Goal: Contribute content: Add original content to the website for others to see

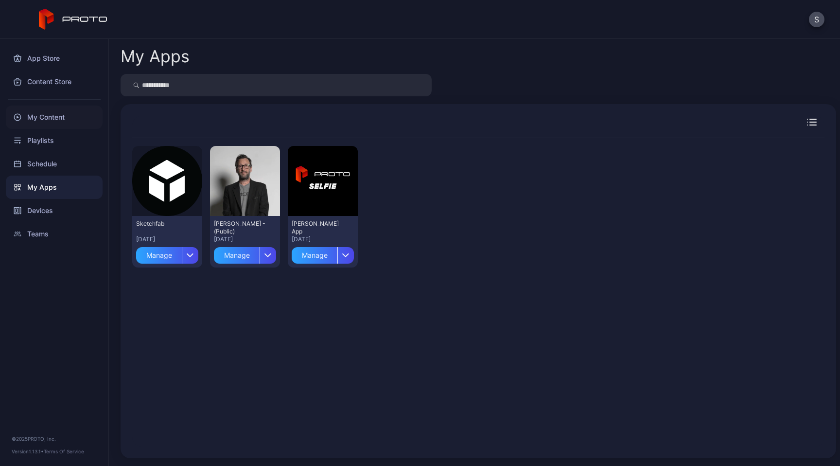
click at [45, 118] on div "My Content" at bounding box center [54, 116] width 97 height 23
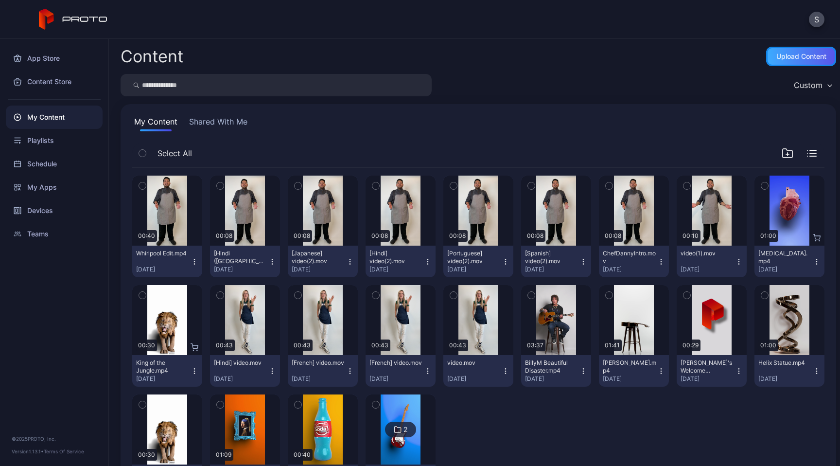
click at [785, 61] on div "Upload Content" at bounding box center [801, 56] width 70 height 19
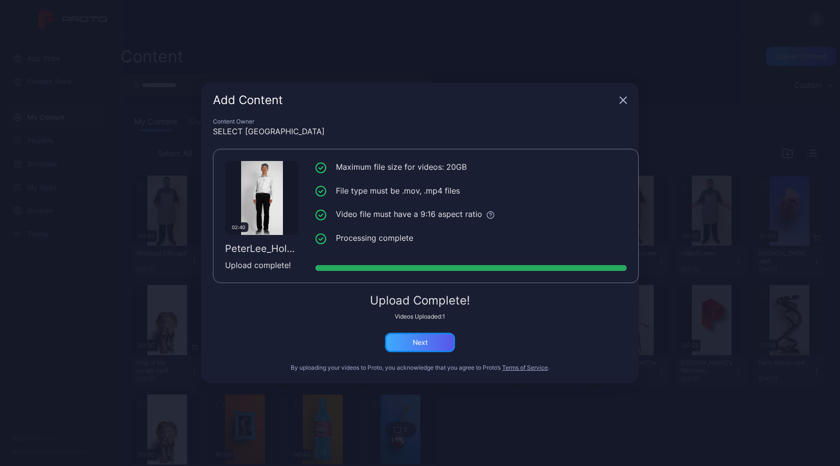
click at [428, 340] on div "Next" at bounding box center [420, 341] width 70 height 19
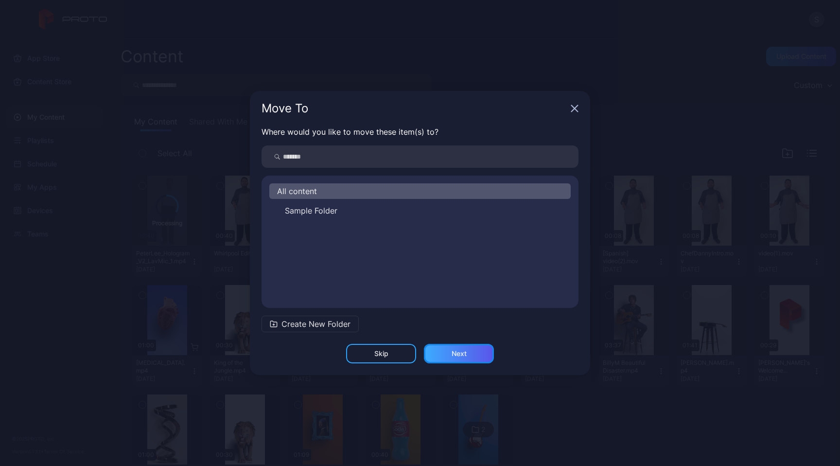
click at [468, 354] on div "Next" at bounding box center [459, 353] width 70 height 19
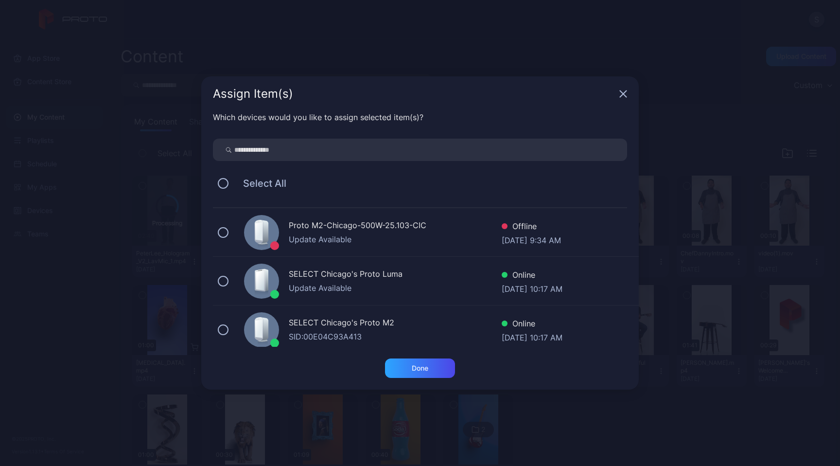
click at [623, 93] on icon "button" at bounding box center [623, 94] width 6 height 6
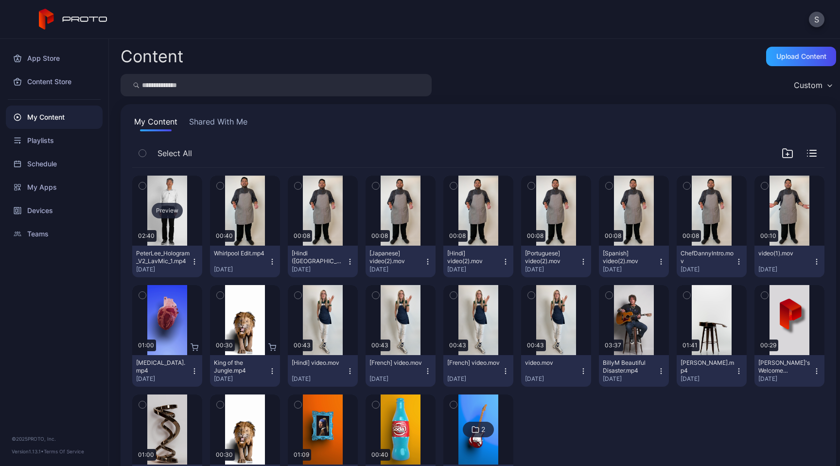
click at [169, 210] on div "Preview" at bounding box center [167, 211] width 31 height 16
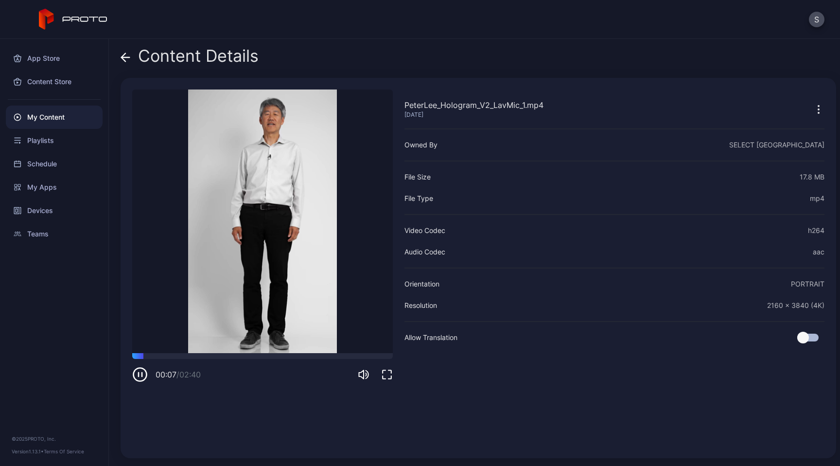
click at [140, 376] on icon "button" at bounding box center [140, 375] width 16 height 16
click at [813, 104] on icon "button" at bounding box center [819, 110] width 12 height 12
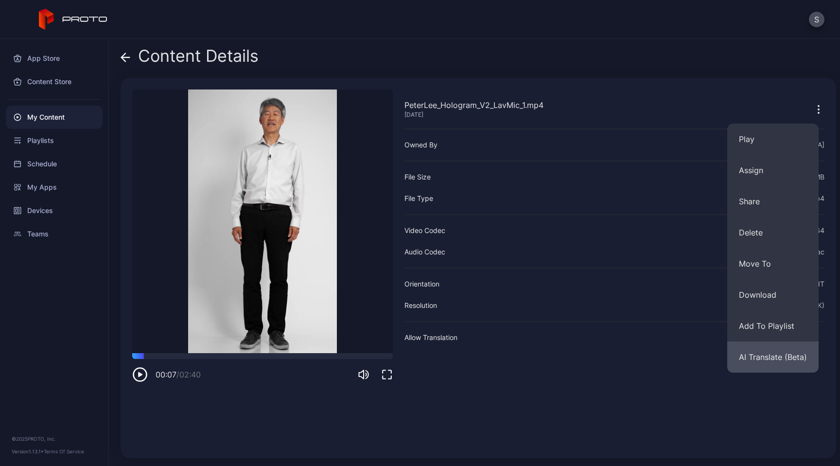
click at [770, 358] on button "AI Translate (Beta)" at bounding box center [772, 356] width 91 height 31
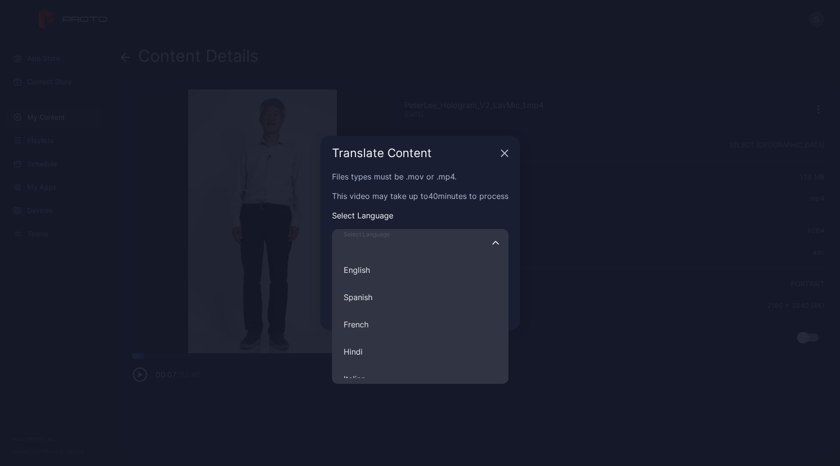
click at [448, 245] on input "Select Language English Spanish French Hindi Italian German Polish Portuguese C…" at bounding box center [420, 242] width 176 height 27
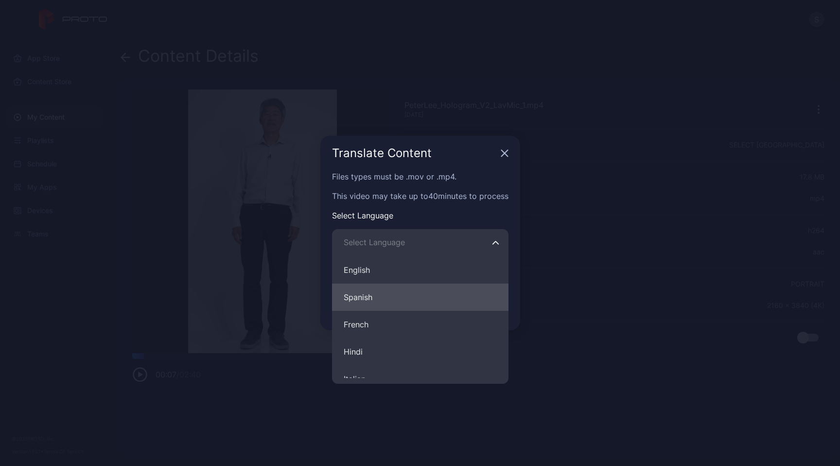
click at [434, 302] on button "Spanish" at bounding box center [420, 296] width 176 height 27
type input "*******"
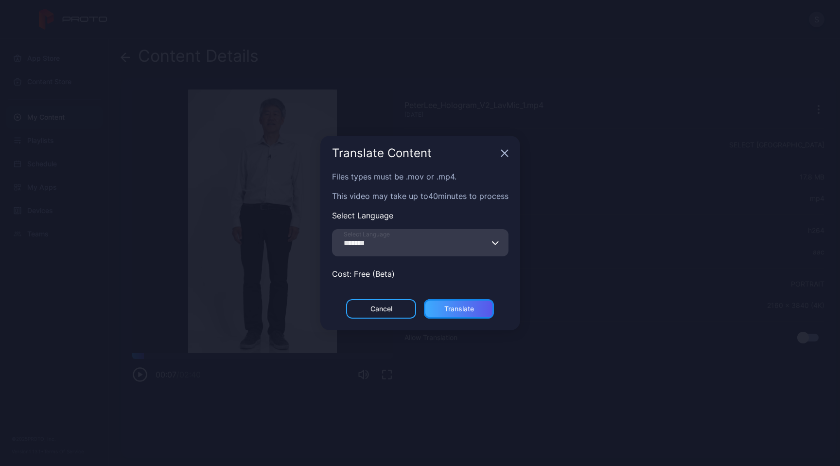
click at [471, 313] on div "Translate" at bounding box center [459, 308] width 70 height 19
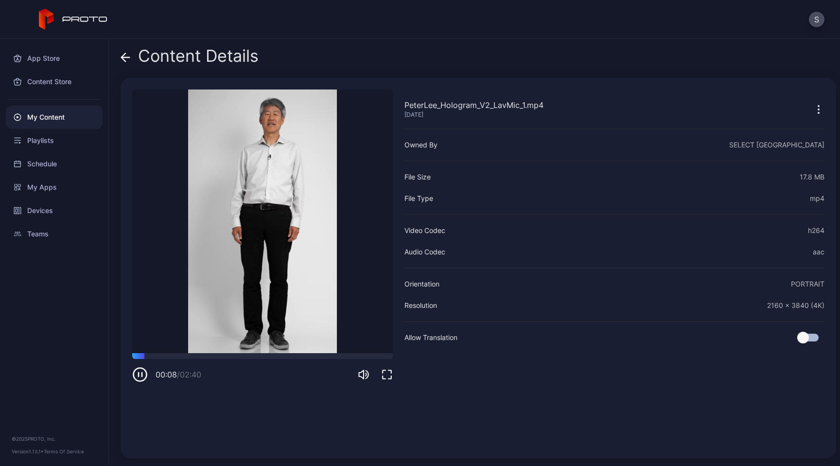
click at [139, 375] on icon "button" at bounding box center [139, 374] width 0 height 4
click at [128, 58] on icon at bounding box center [126, 57] width 10 height 10
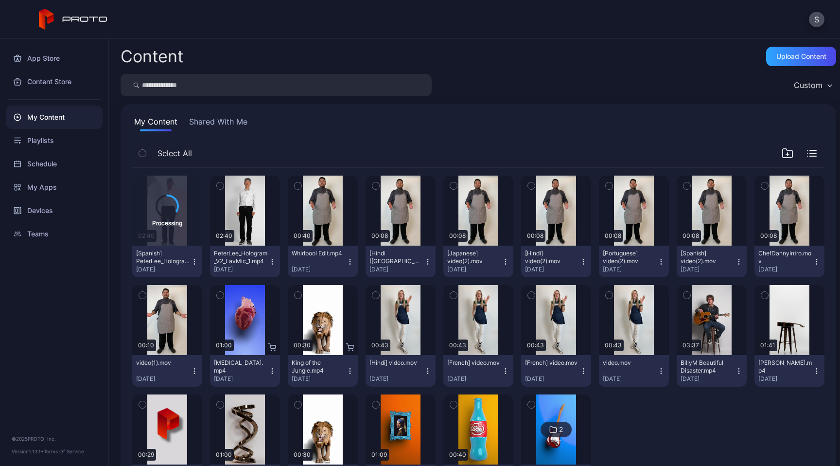
click at [276, 262] on icon "button" at bounding box center [272, 262] width 8 height 8
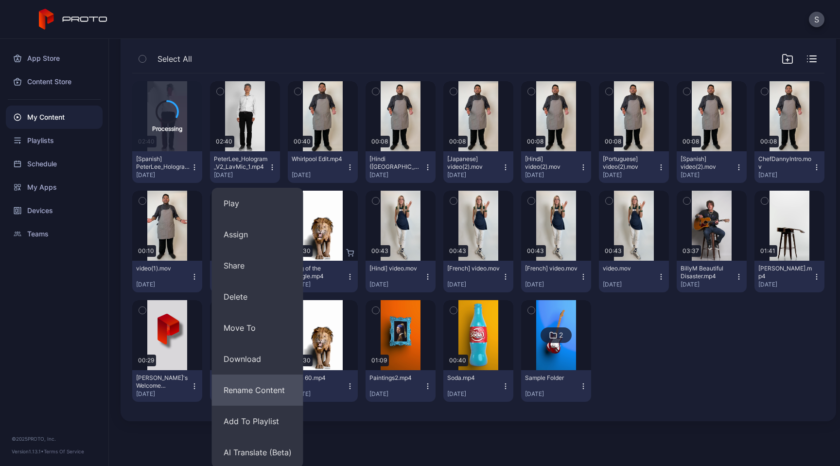
click at [255, 398] on button "Rename Content" at bounding box center [257, 389] width 91 height 31
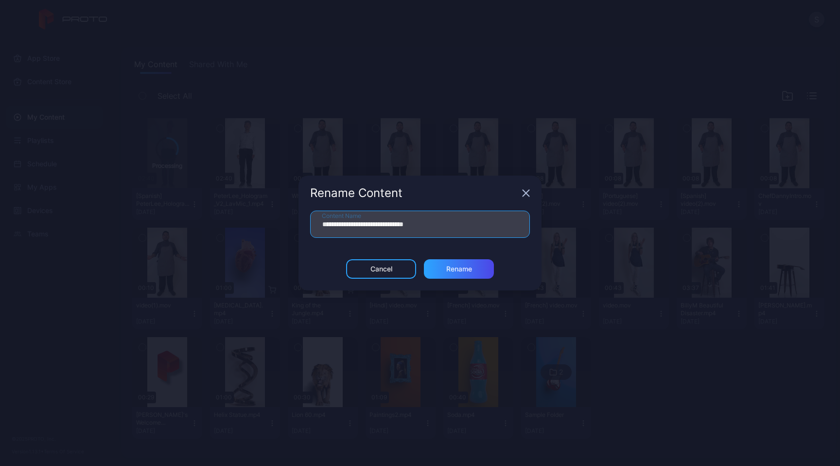
drag, startPoint x: 428, startPoint y: 225, endPoint x: 385, endPoint y: 226, distance: 43.3
click at [385, 226] on input "**********" at bounding box center [420, 223] width 220 height 27
type input "**********"
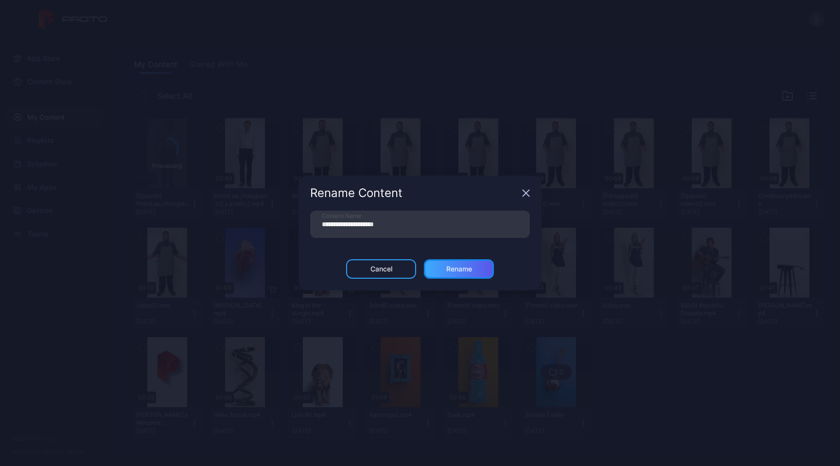
click at [452, 270] on div "Rename" at bounding box center [459, 269] width 26 height 8
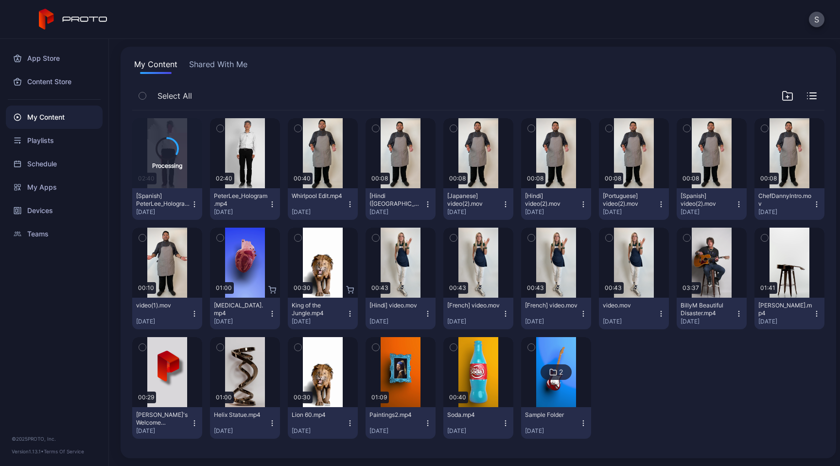
click at [198, 200] on icon "button" at bounding box center [195, 204] width 8 height 8
click at [320, 59] on div "My Content Shared With Me" at bounding box center [478, 66] width 692 height 16
click at [812, 20] on button "S" at bounding box center [817, 20] width 16 height 16
click at [746, 17] on div "S" at bounding box center [420, 19] width 840 height 39
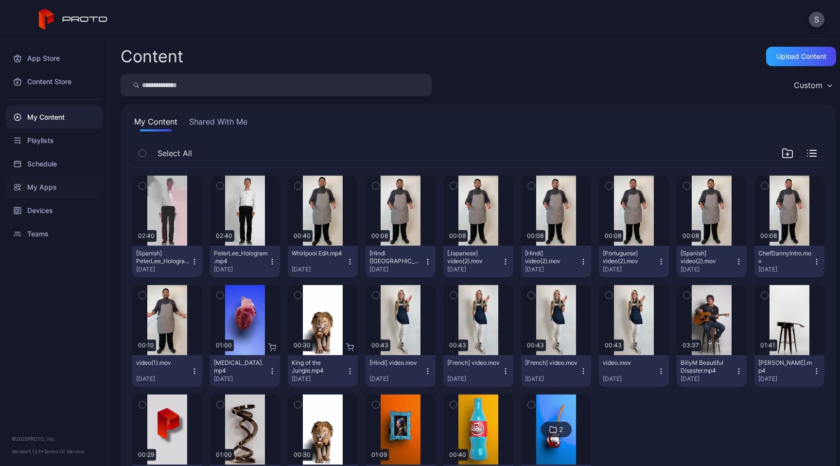
click at [48, 189] on div "My Apps" at bounding box center [54, 186] width 97 height 23
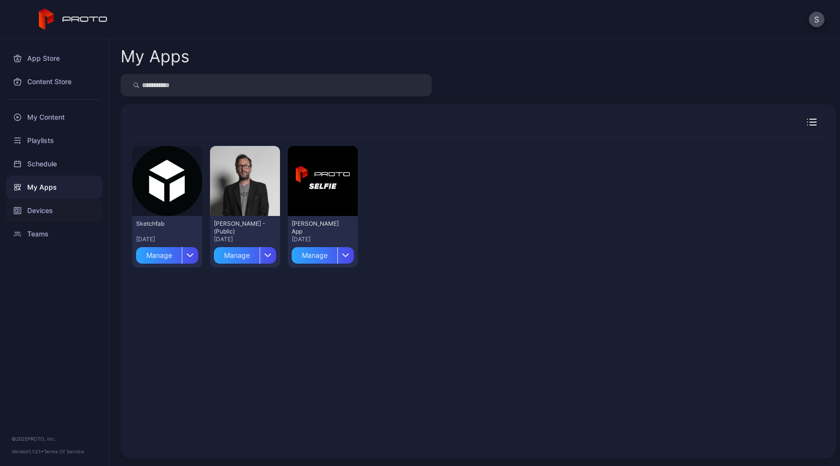
click at [43, 209] on div "Devices" at bounding box center [54, 210] width 97 height 23
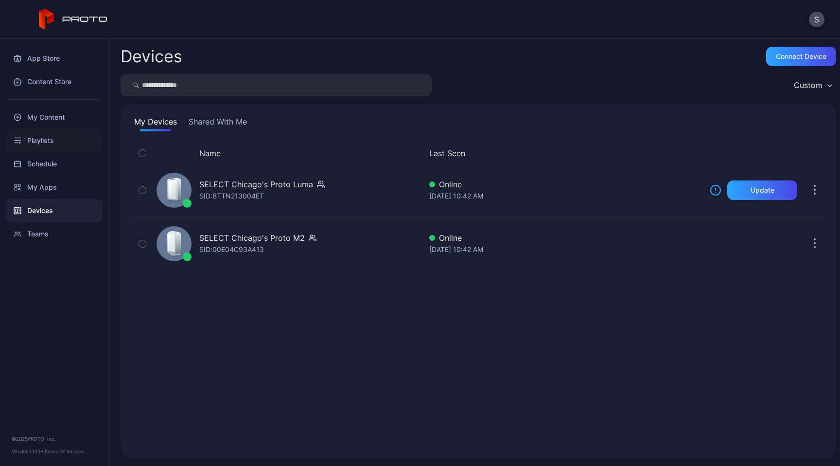
click at [43, 142] on div "Playlists" at bounding box center [54, 140] width 97 height 23
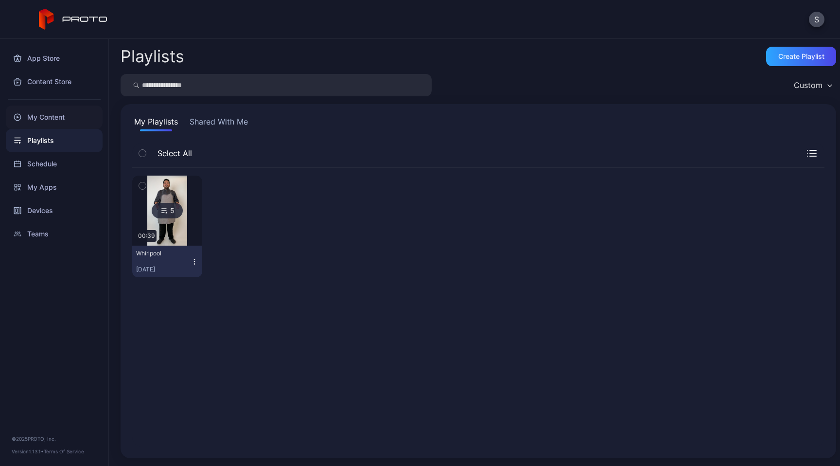
click at [42, 117] on div "My Content" at bounding box center [54, 116] width 97 height 23
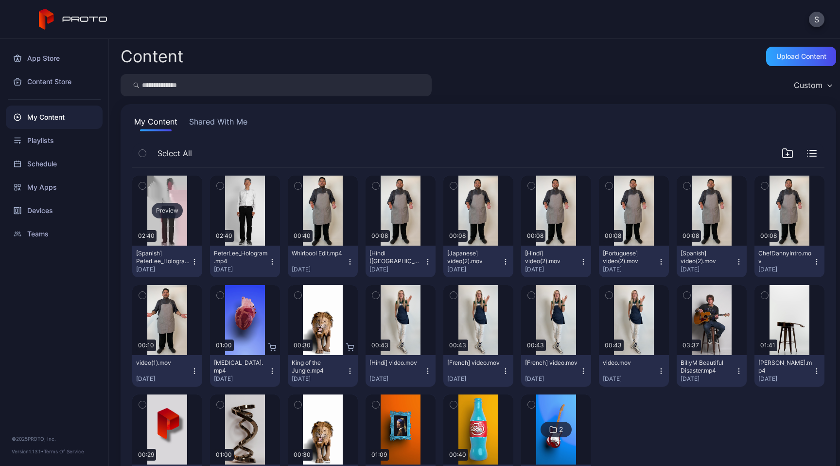
click at [175, 210] on div "Preview" at bounding box center [167, 211] width 31 height 16
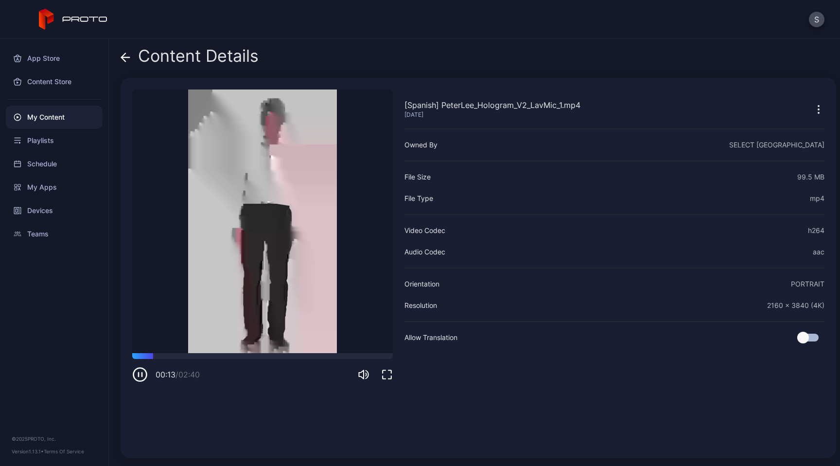
click at [813, 108] on icon "button" at bounding box center [819, 110] width 12 height 12
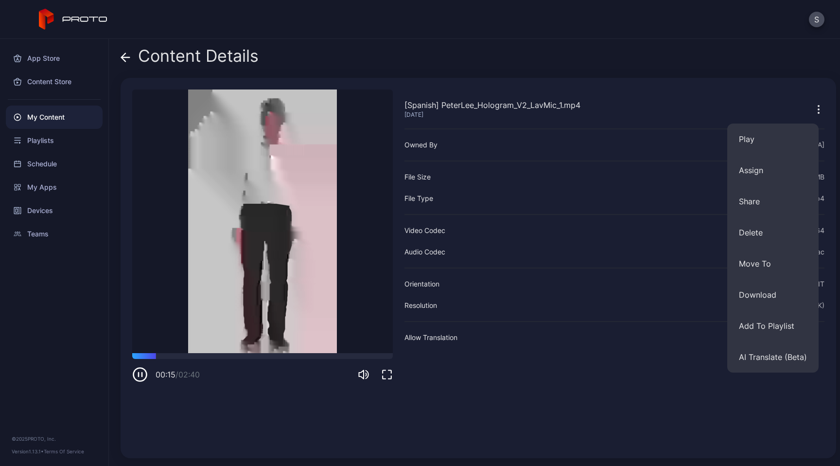
click at [749, 63] on div "Content Details" at bounding box center [479, 58] width 716 height 23
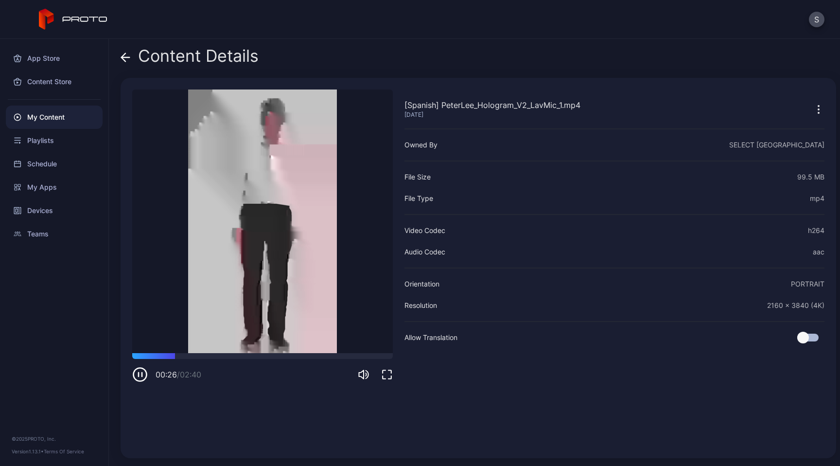
click at [813, 112] on icon "button" at bounding box center [819, 110] width 12 height 12
click at [764, 61] on div "Content Details" at bounding box center [479, 58] width 716 height 23
click at [139, 371] on icon "button" at bounding box center [140, 375] width 16 height 16
click at [34, 137] on div "Playlists" at bounding box center [54, 140] width 97 height 23
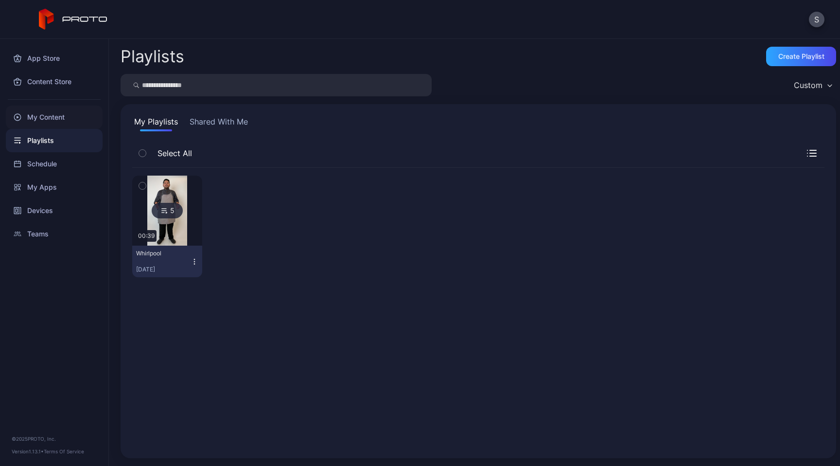
click at [49, 119] on div "My Content" at bounding box center [54, 116] width 97 height 23
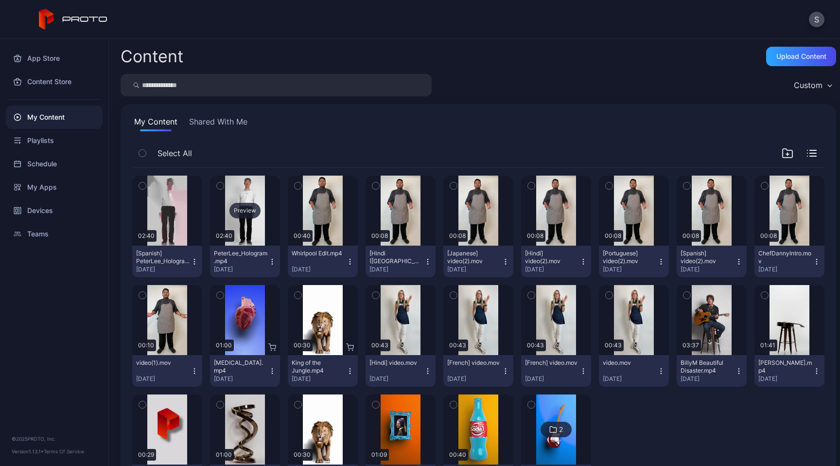
click at [262, 190] on div "Preview" at bounding box center [245, 210] width 70 height 70
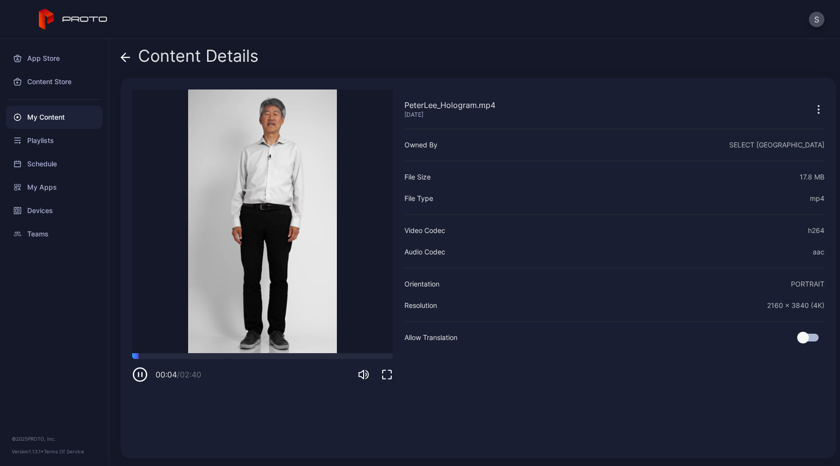
click at [139, 374] on icon "button" at bounding box center [139, 374] width 0 height 4
click at [140, 375] on icon "button" at bounding box center [140, 374] width 4 height 5
click at [144, 380] on icon "button" at bounding box center [140, 374] width 13 height 13
click at [140, 377] on icon "button" at bounding box center [140, 375] width 16 height 16
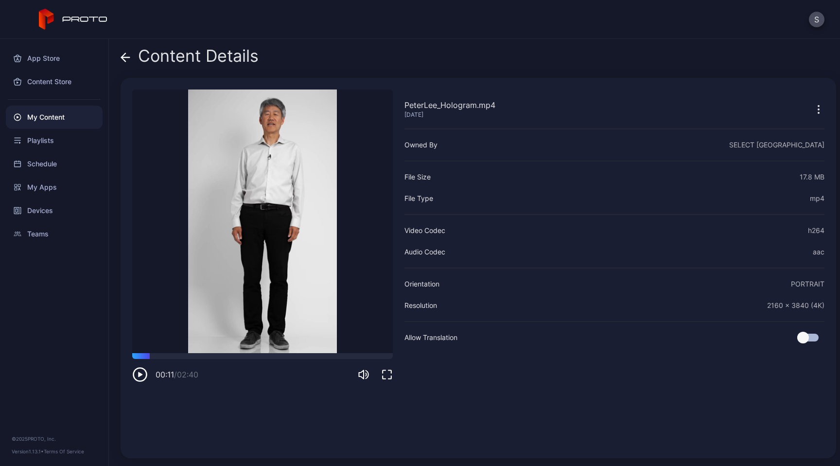
click at [50, 115] on div "My Content" at bounding box center [54, 116] width 97 height 23
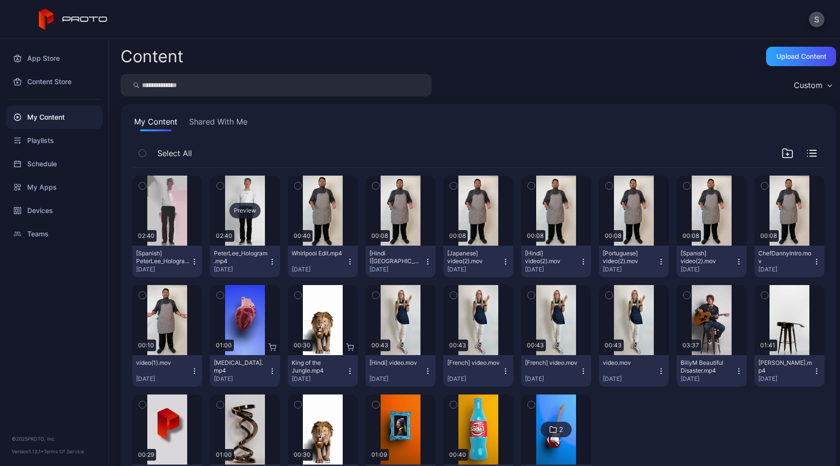
click at [256, 190] on div "Preview" at bounding box center [245, 210] width 70 height 70
click at [186, 190] on div "Preview" at bounding box center [167, 210] width 70 height 70
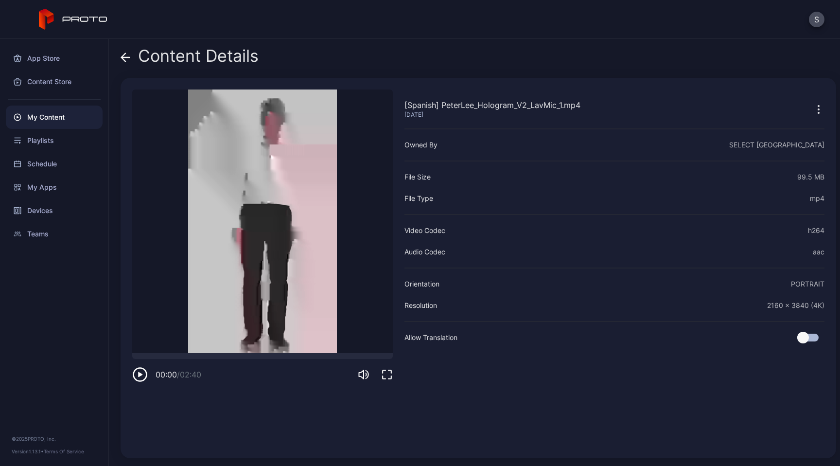
drag, startPoint x: 141, startPoint y: 355, endPoint x: 105, endPoint y: 357, distance: 36.0
click at [105, 357] on div "App Store Content Store My Content Playlists Schedule My Apps Devices Teams © 2…" at bounding box center [420, 252] width 840 height 427
click at [242, 223] on video "Sorry, your browser doesn‘t support embedded videos" at bounding box center [262, 220] width 261 height 263
click at [140, 378] on icon "button" at bounding box center [140, 375] width 16 height 16
click at [55, 112] on div "My Content" at bounding box center [54, 116] width 97 height 23
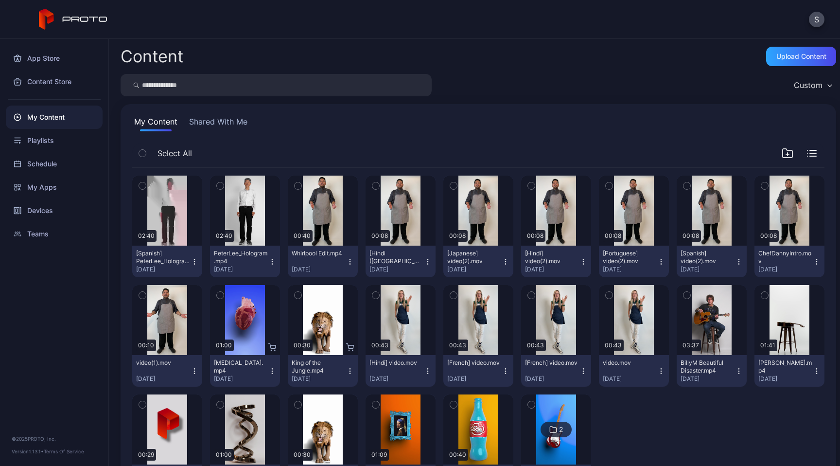
click at [272, 262] on icon "button" at bounding box center [272, 261] width 0 height 0
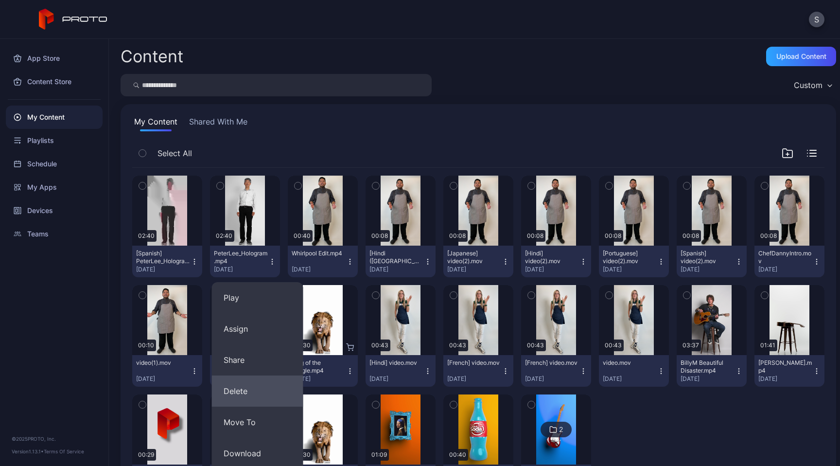
click at [247, 388] on button "Delete" at bounding box center [257, 390] width 91 height 31
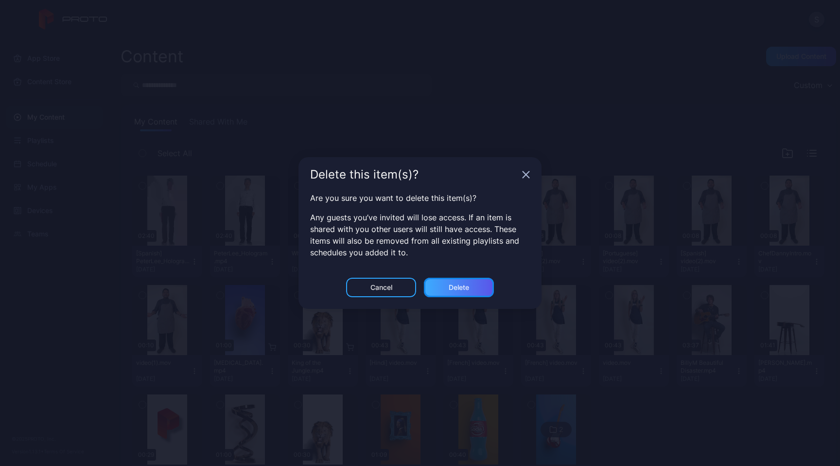
click at [462, 285] on div "Delete" at bounding box center [459, 287] width 20 height 8
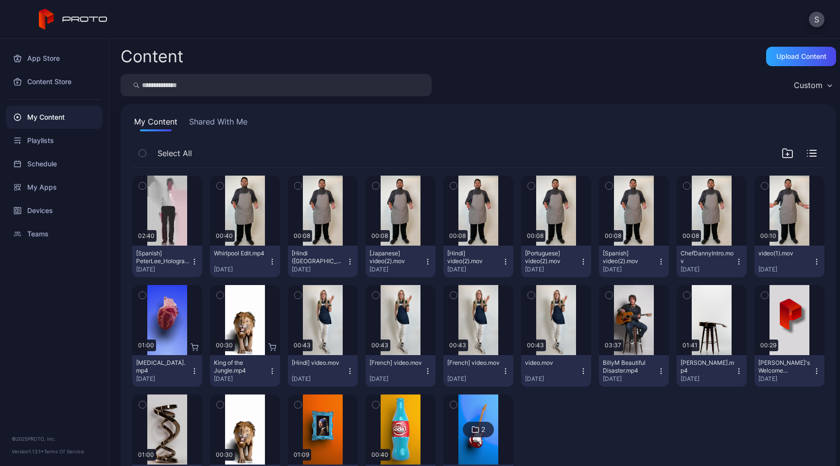
click at [198, 263] on icon "button" at bounding box center [195, 262] width 8 height 8
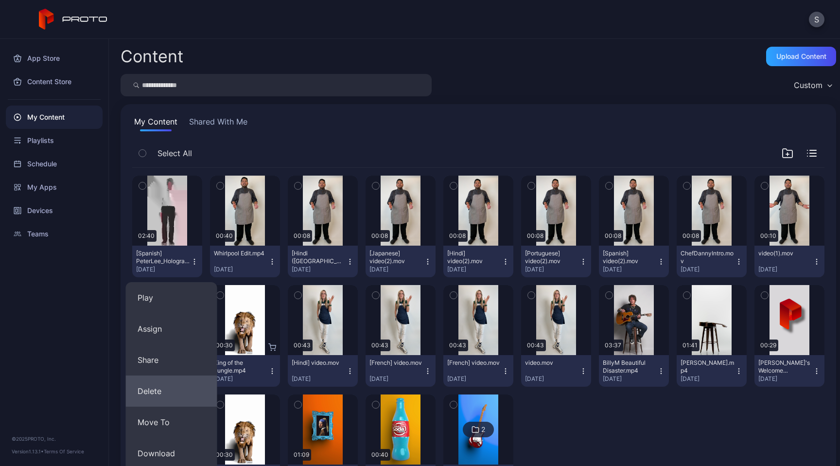
click at [164, 397] on button "Delete" at bounding box center [171, 390] width 91 height 31
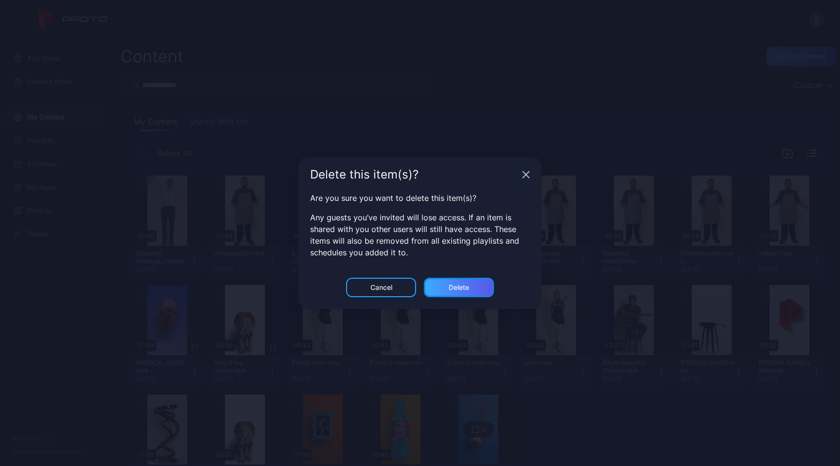
click at [445, 285] on div "Delete" at bounding box center [459, 287] width 70 height 19
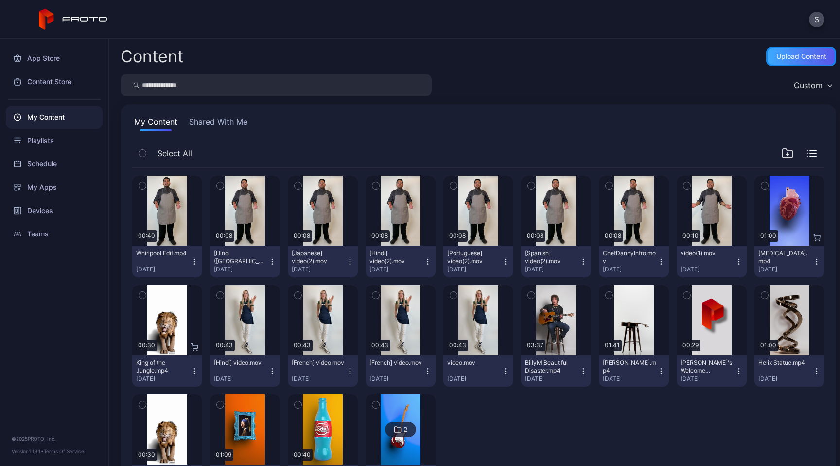
click at [776, 58] on div "Upload Content" at bounding box center [801, 56] width 50 height 8
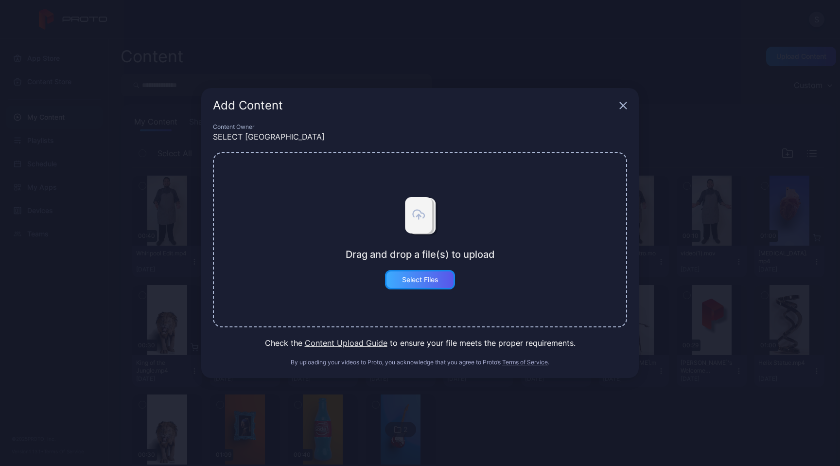
click at [417, 279] on div "Select Files" at bounding box center [420, 280] width 36 height 8
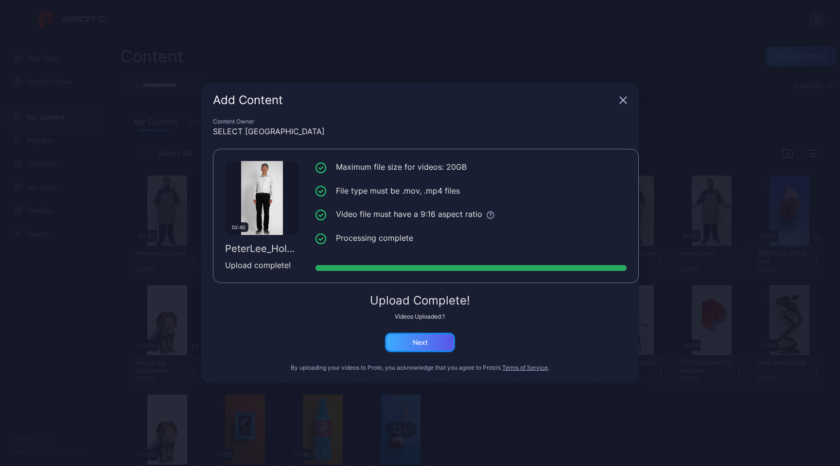
click at [425, 343] on div "Next" at bounding box center [420, 342] width 15 height 8
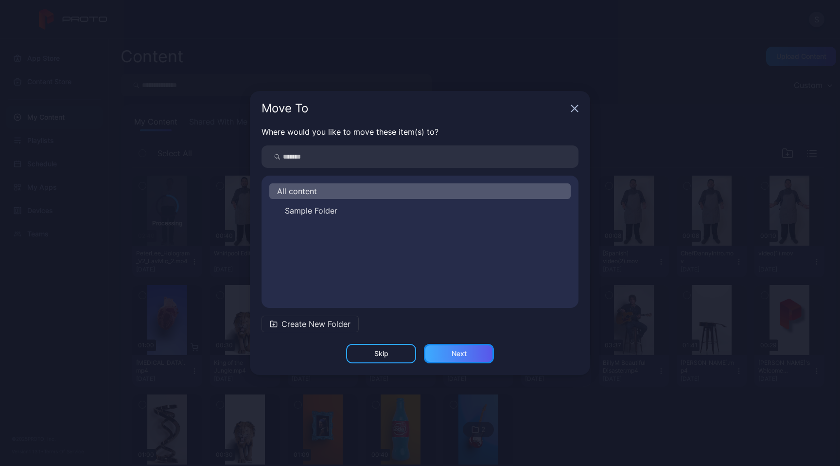
click at [471, 355] on div "Next" at bounding box center [459, 353] width 70 height 19
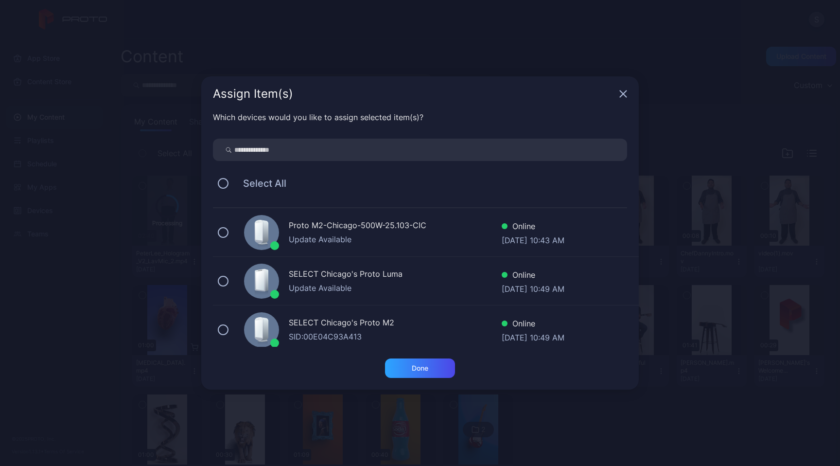
click at [622, 95] on icon "button" at bounding box center [623, 94] width 6 height 6
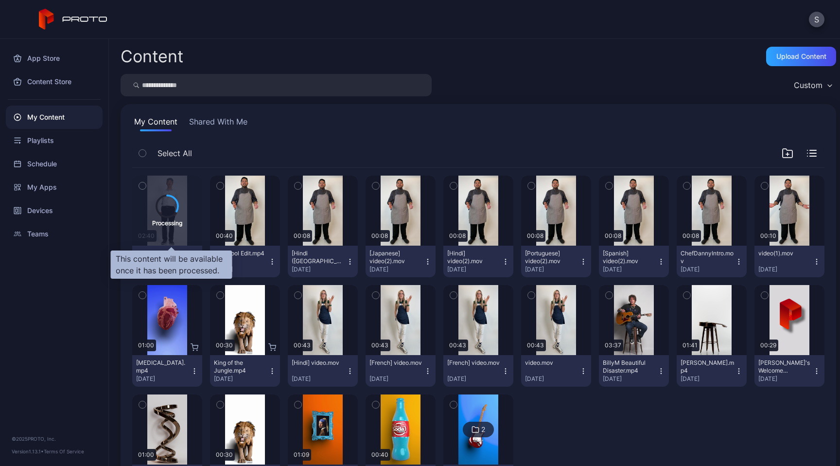
click at [189, 225] on div "Processing" at bounding box center [167, 210] width 70 height 70
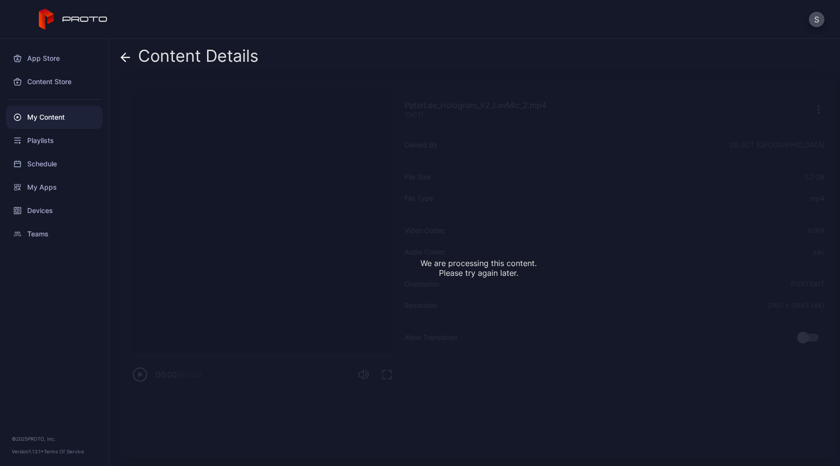
click at [659, 32] on div "S" at bounding box center [420, 19] width 840 height 39
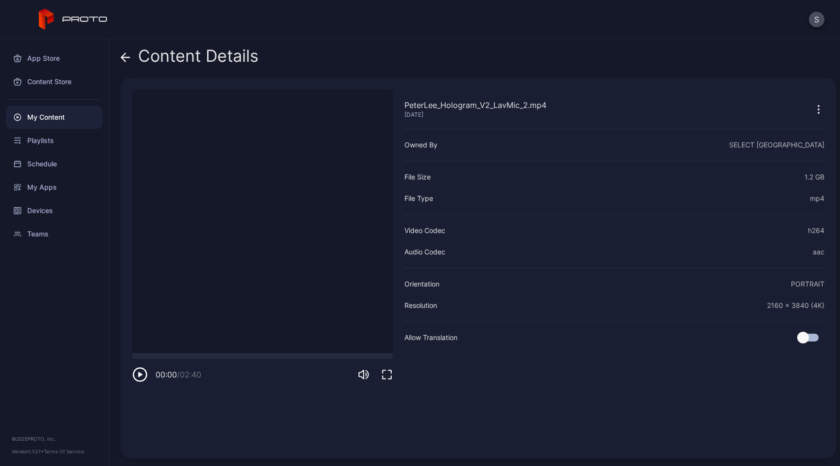
click at [271, 224] on video "Sorry, your browser doesn‘t support embedded videos" at bounding box center [262, 220] width 261 height 263
click at [141, 375] on icon "button" at bounding box center [140, 374] width 4 height 5
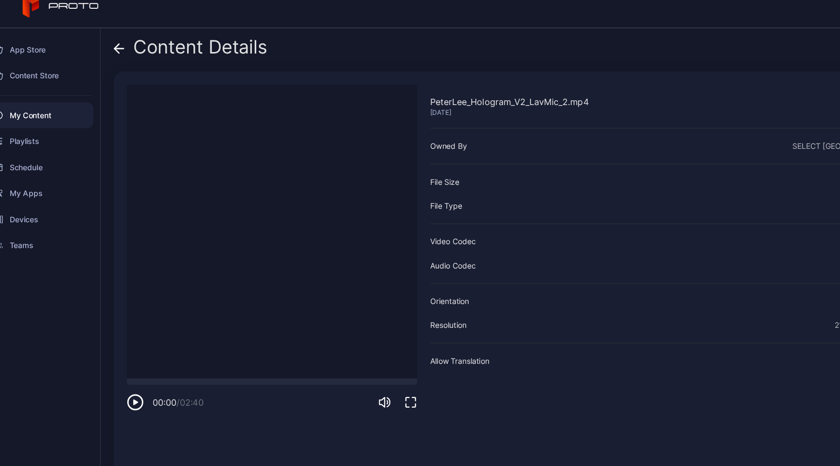
drag, startPoint x: 141, startPoint y: 357, endPoint x: 102, endPoint y: 357, distance: 38.9
click at [102, 357] on div "App Store Content Store My Content Playlists Schedule My Apps Devices Teams © 2…" at bounding box center [420, 252] width 840 height 427
click at [139, 375] on icon "button" at bounding box center [139, 374] width 0 height 4
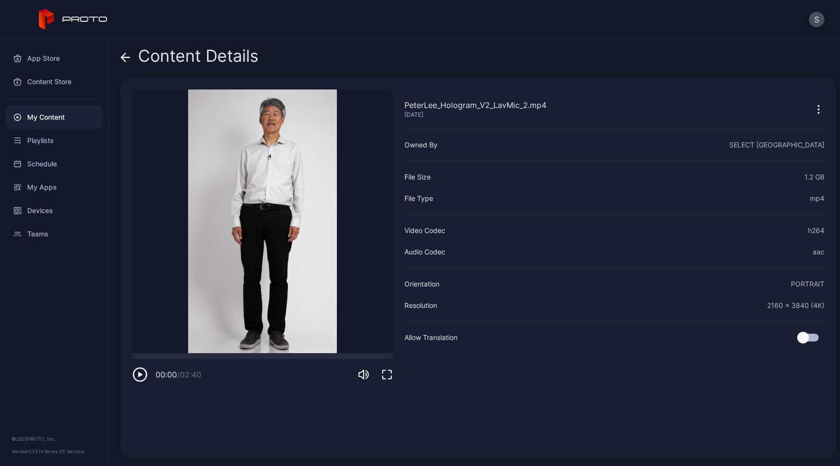
click at [799, 338] on div at bounding box center [807, 337] width 21 height 8
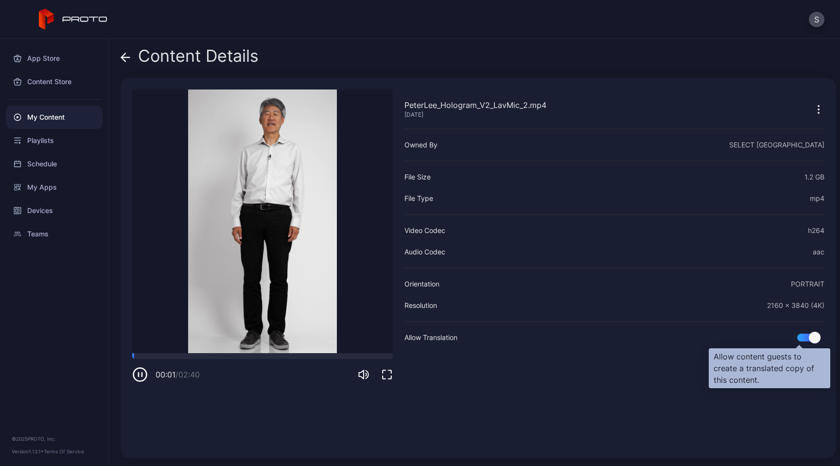
click at [797, 337] on div at bounding box center [807, 337] width 21 height 8
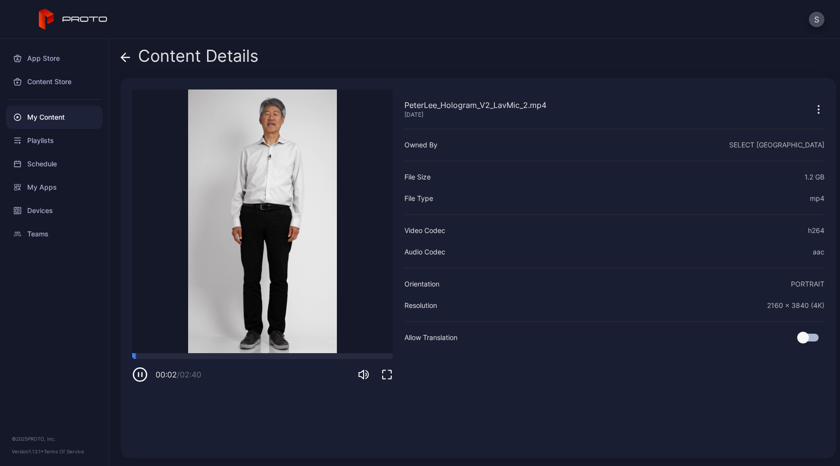
click at [143, 374] on icon "button" at bounding box center [140, 375] width 16 height 16
click at [39, 121] on div "My Content" at bounding box center [54, 116] width 97 height 23
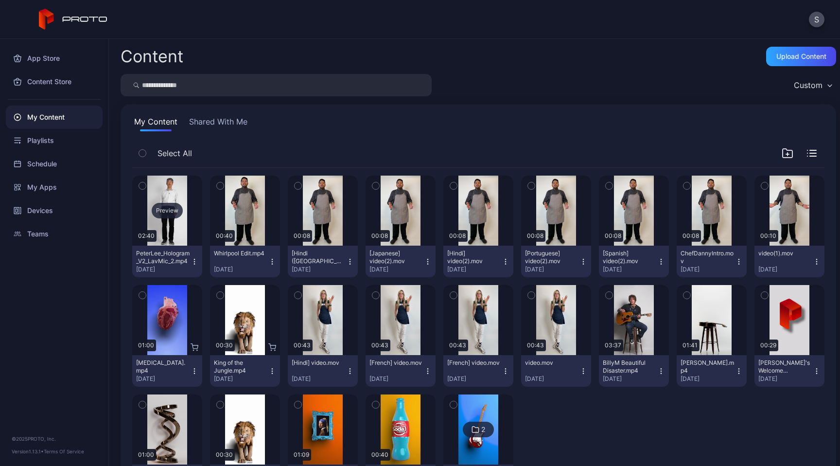
click at [175, 210] on div "Preview" at bounding box center [167, 211] width 31 height 16
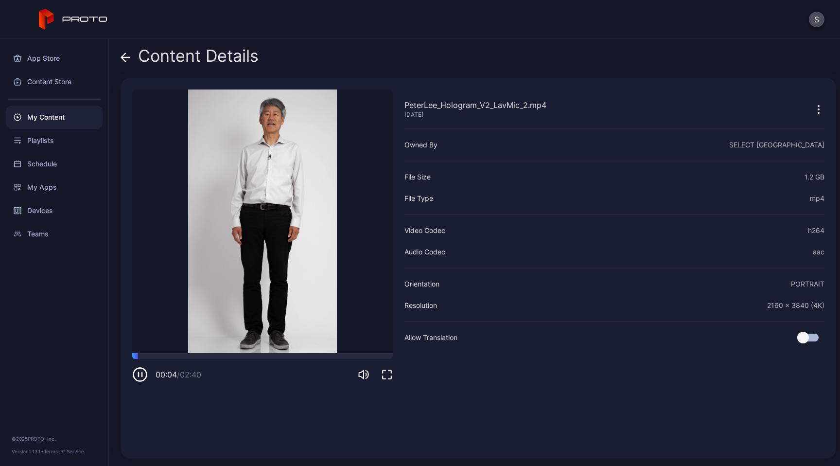
click at [813, 111] on icon "button" at bounding box center [819, 110] width 12 height 12
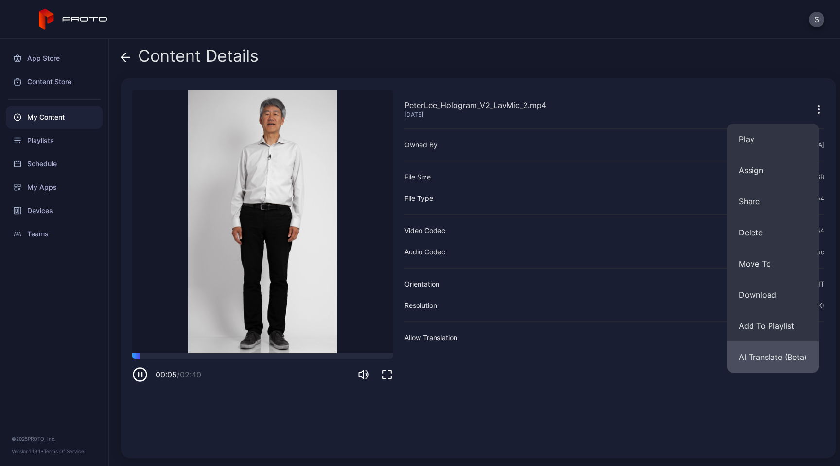
click at [785, 363] on button "AI Translate (Beta)" at bounding box center [772, 356] width 91 height 31
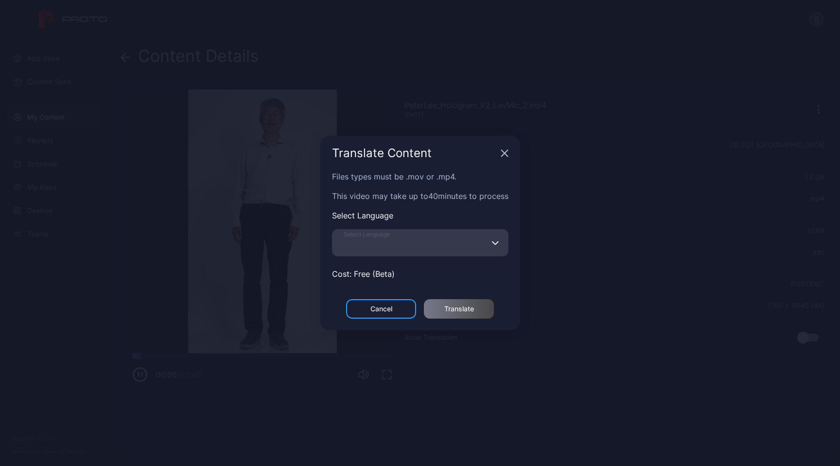
click at [416, 238] on input "Select Language" at bounding box center [420, 242] width 176 height 27
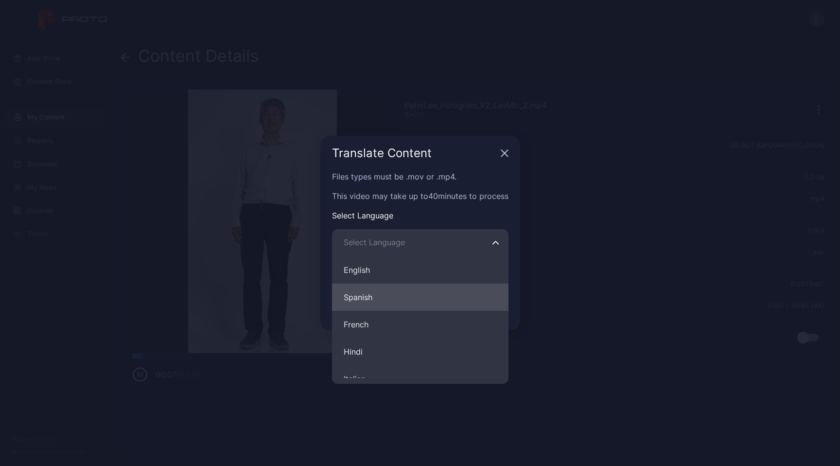
click at [384, 298] on button "Spanish" at bounding box center [420, 296] width 176 height 27
type input "*******"
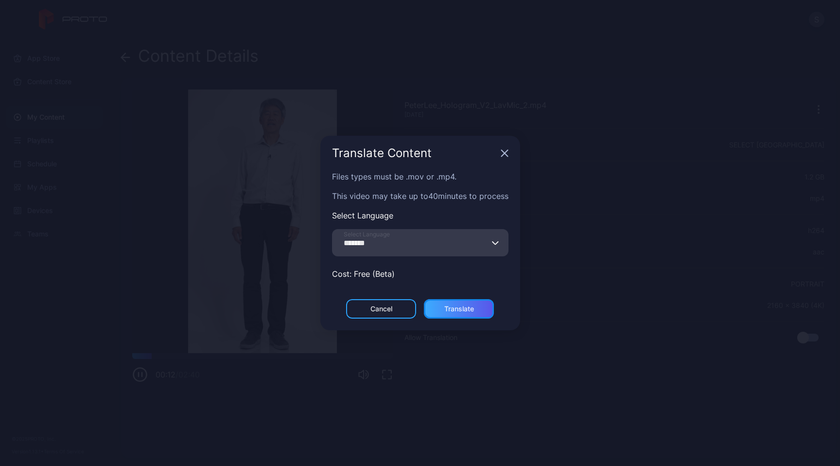
click at [467, 312] on div "Translate" at bounding box center [459, 309] width 30 height 8
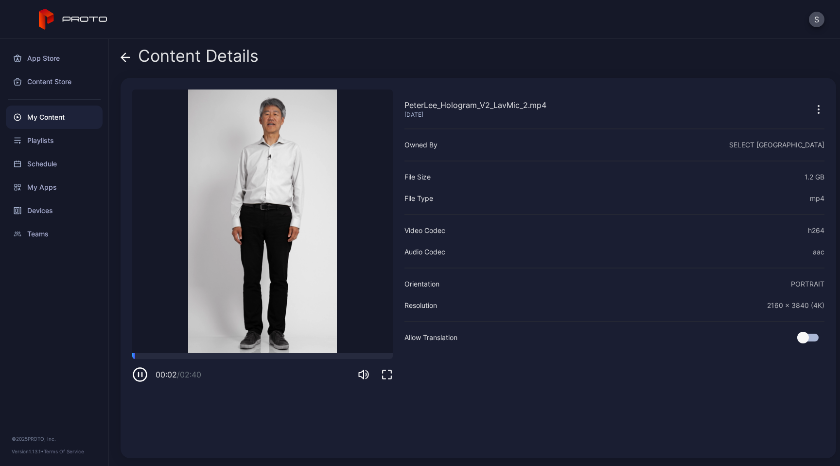
click at [54, 114] on div "My Content" at bounding box center [54, 116] width 97 height 23
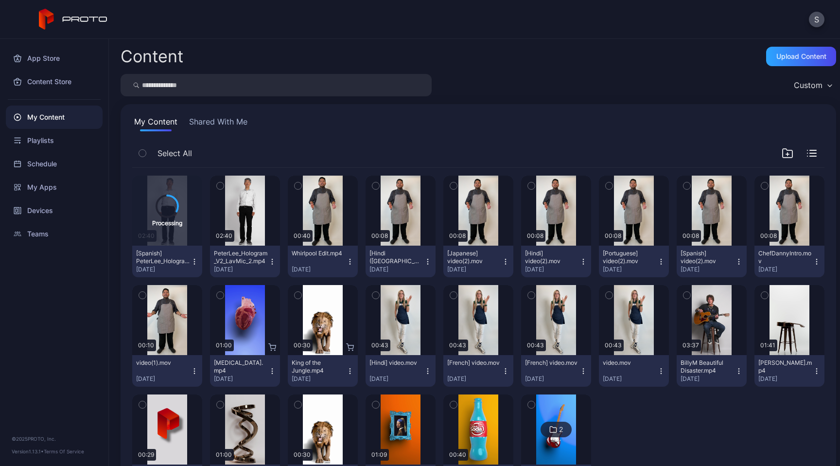
click at [503, 77] on div "Custom" at bounding box center [479, 85] width 716 height 22
click at [814, 21] on button "S" at bounding box center [817, 20] width 16 height 16
click at [766, 17] on div "S" at bounding box center [420, 19] width 840 height 39
click at [819, 24] on button "S" at bounding box center [817, 20] width 16 height 16
click at [739, 21] on div "S" at bounding box center [420, 19] width 840 height 39
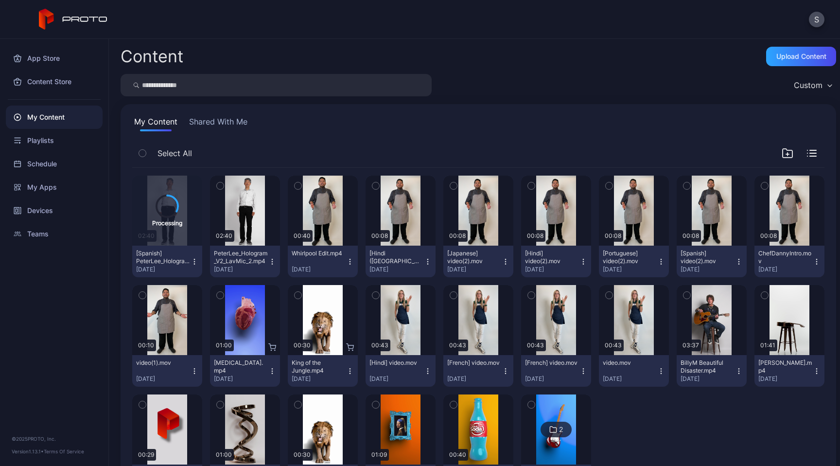
click at [525, 43] on div "Content Upload Content Custom My Content Shared With Me Select All Processing 0…" at bounding box center [474, 252] width 731 height 427
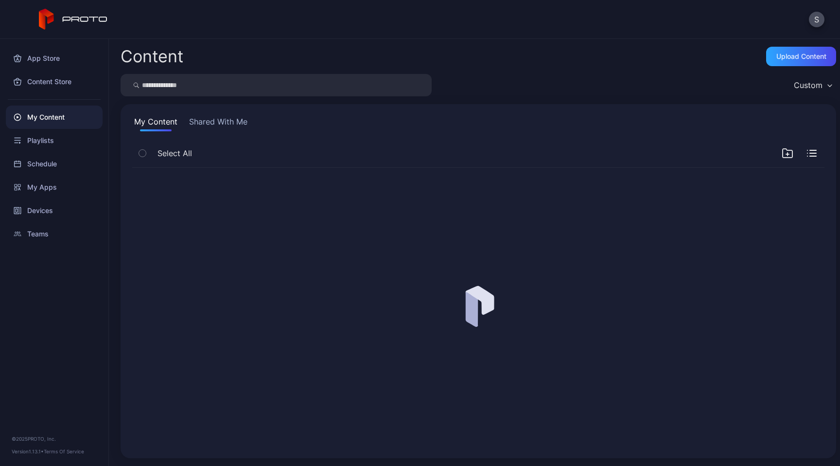
click at [569, 65] on div "Content Upload Content" at bounding box center [479, 56] width 716 height 19
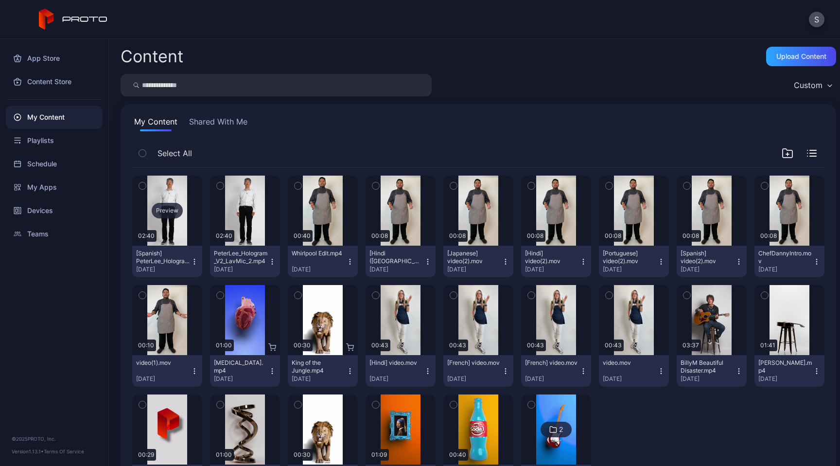
click at [187, 193] on div "Preview" at bounding box center [167, 210] width 70 height 70
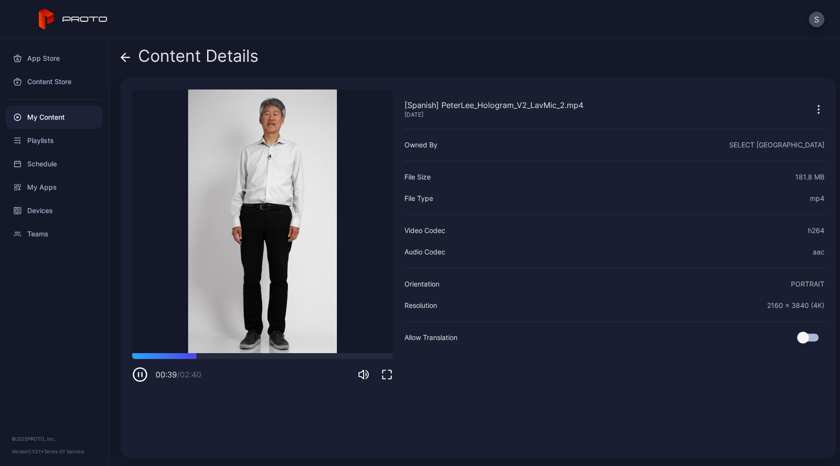
click at [129, 56] on icon at bounding box center [126, 57] width 10 height 10
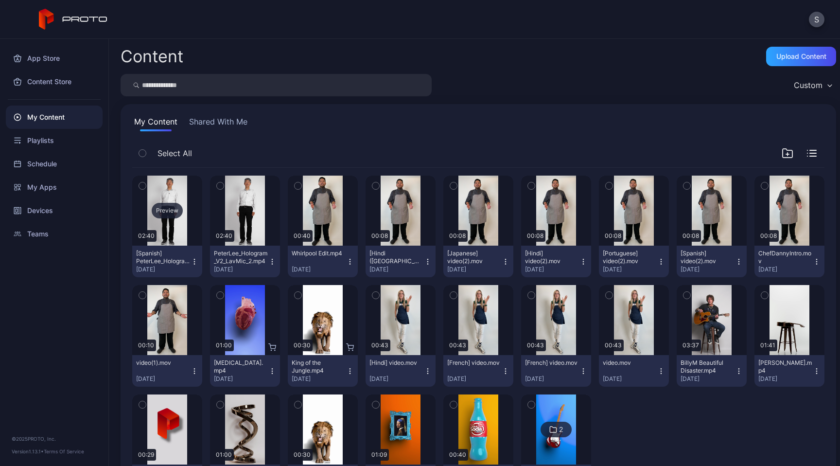
click at [172, 212] on div "Preview" at bounding box center [167, 211] width 31 height 16
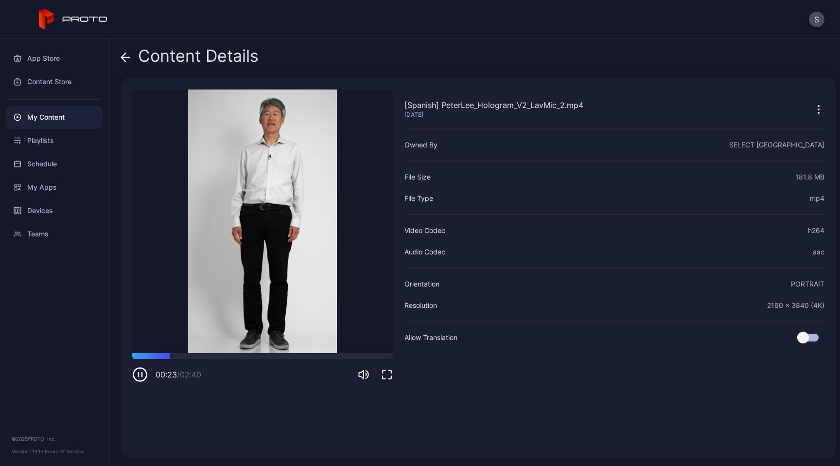
click at [140, 372] on icon "button" at bounding box center [140, 375] width 16 height 16
click at [125, 57] on icon at bounding box center [126, 57] width 8 height 0
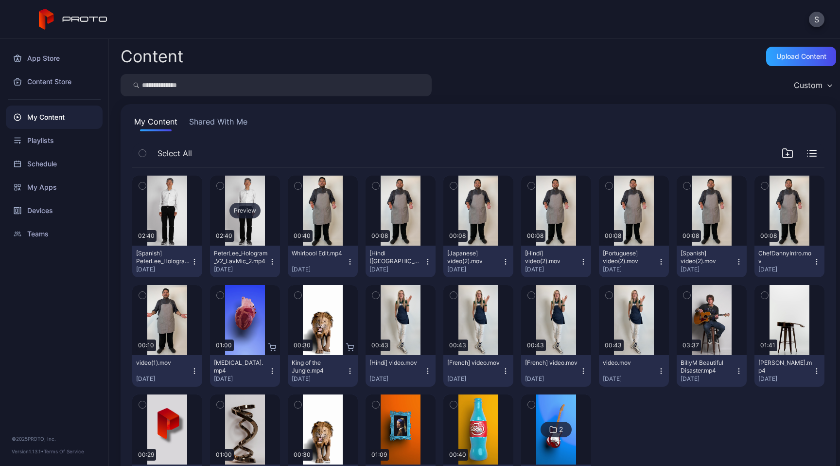
click at [259, 183] on div "Preview" at bounding box center [245, 210] width 70 height 70
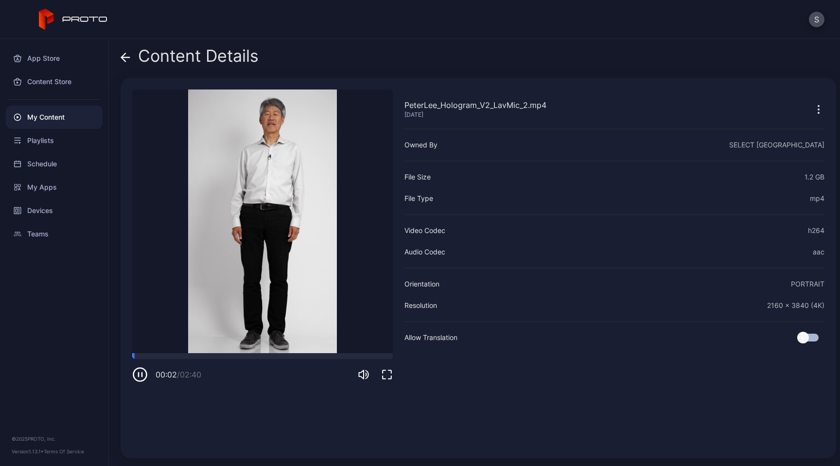
click at [140, 375] on icon "button" at bounding box center [140, 375] width 16 height 16
click at [813, 108] on icon "button" at bounding box center [819, 110] width 12 height 12
click at [769, 67] on div "Content Details" at bounding box center [479, 58] width 716 height 23
click at [49, 120] on div "My Content" at bounding box center [54, 116] width 97 height 23
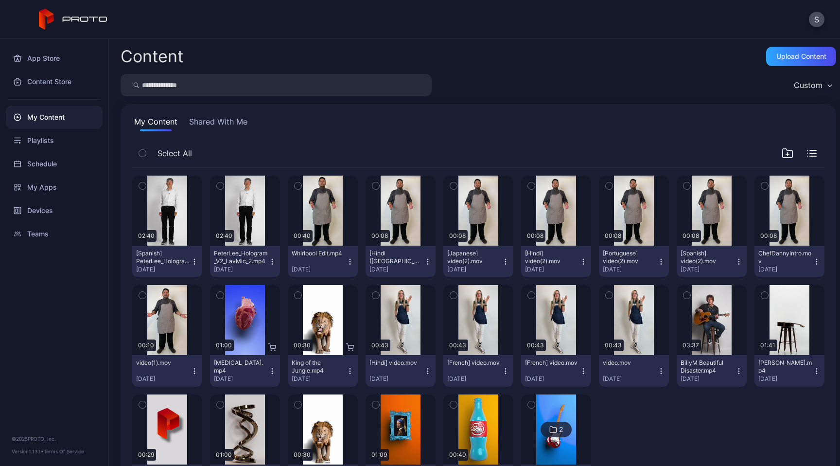
click at [272, 263] on icon "button" at bounding box center [272, 263] width 0 height 0
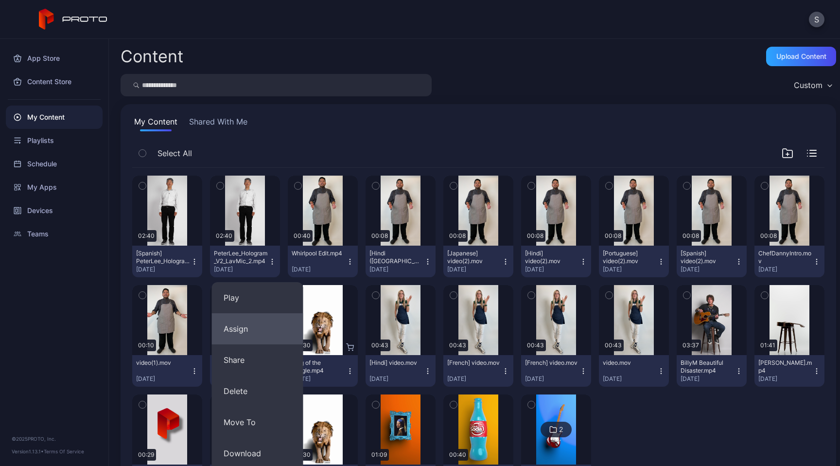
click at [250, 329] on button "Assign" at bounding box center [257, 328] width 91 height 31
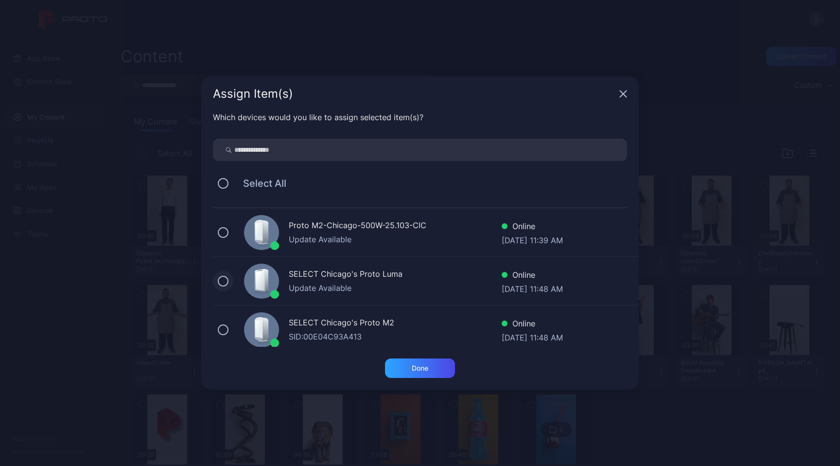
click at [223, 278] on button at bounding box center [223, 281] width 11 height 11
click at [424, 368] on div "Done" at bounding box center [420, 368] width 17 height 8
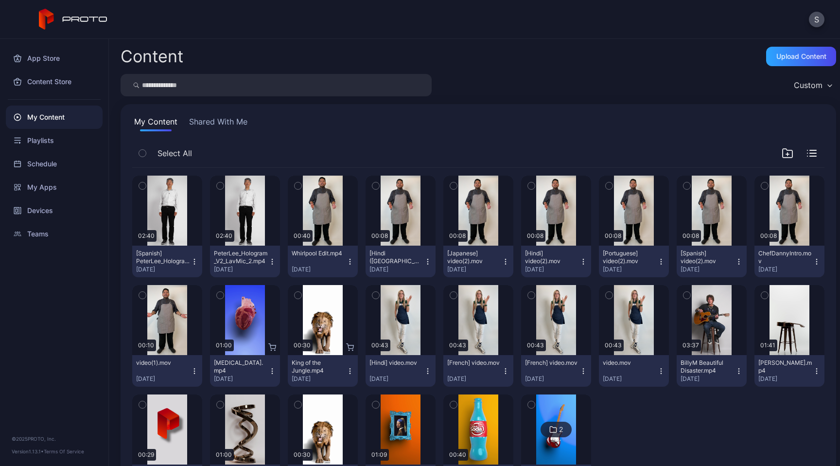
click at [198, 262] on icon "button" at bounding box center [195, 262] width 8 height 8
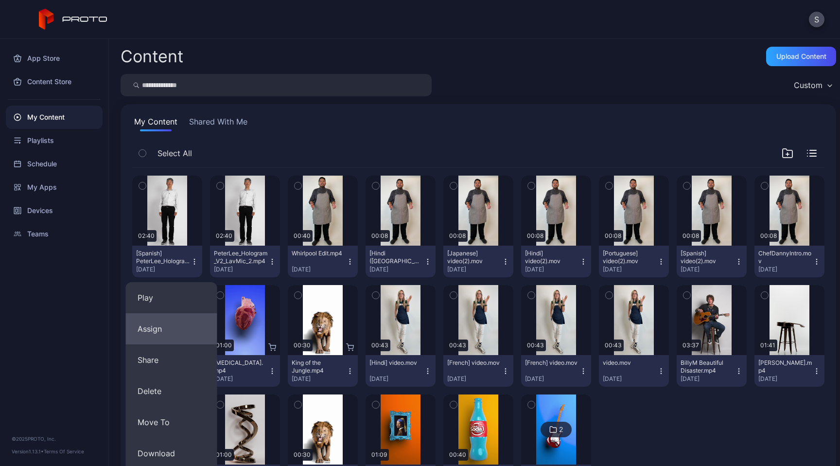
click at [179, 327] on button "Assign" at bounding box center [171, 328] width 91 height 31
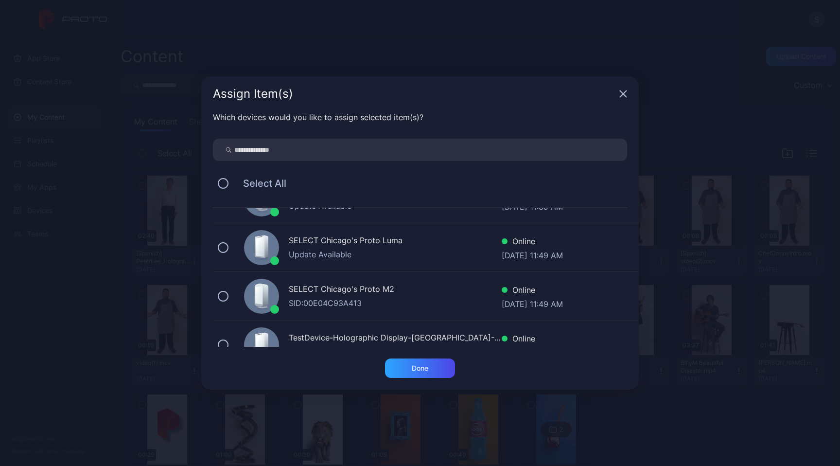
scroll to position [34, 0]
click at [413, 243] on div "SELECT Chicago's Proto Luma" at bounding box center [395, 241] width 213 height 14
click at [423, 367] on div "Done" at bounding box center [420, 368] width 17 height 8
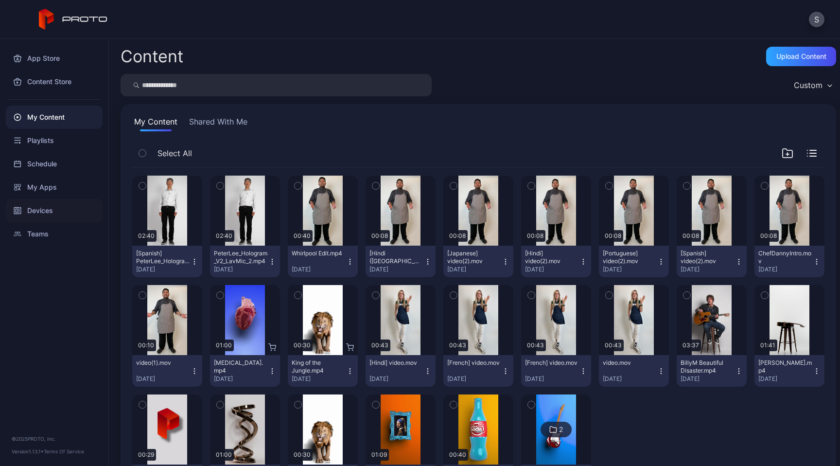
click at [43, 210] on div "Devices" at bounding box center [54, 210] width 97 height 23
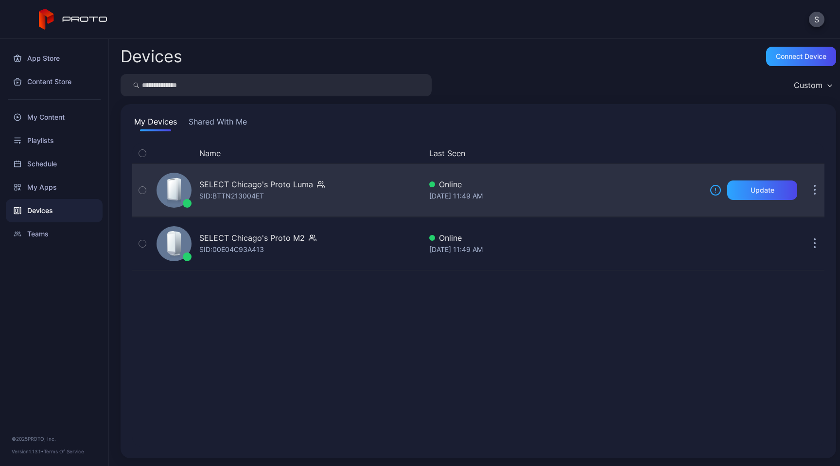
click at [807, 192] on button "button" at bounding box center [814, 189] width 19 height 19
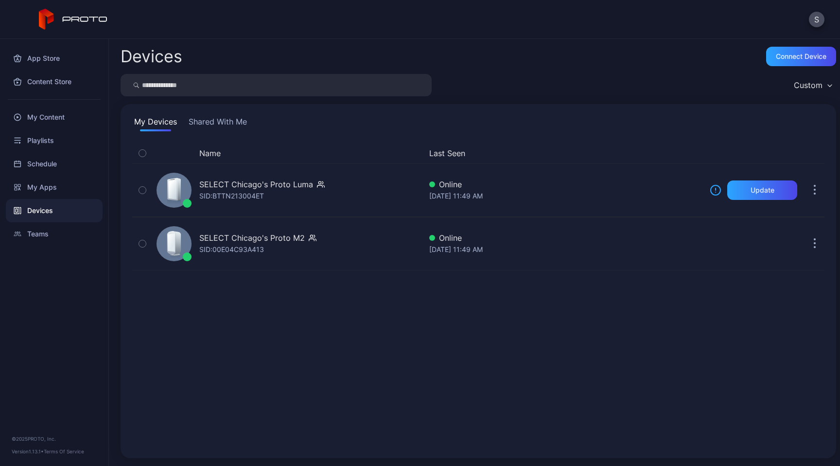
click at [605, 348] on div "Name Last Seen SELECT Chicago's Proto [PERSON_NAME]: BTTN213004ET Online [DATE]…" at bounding box center [478, 294] width 692 height 303
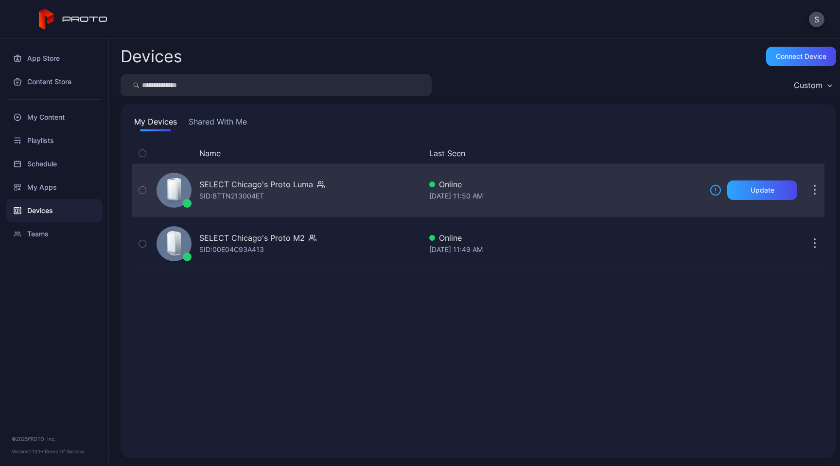
click at [235, 184] on div "SELECT Chicago's Proto Luma" at bounding box center [256, 184] width 114 height 12
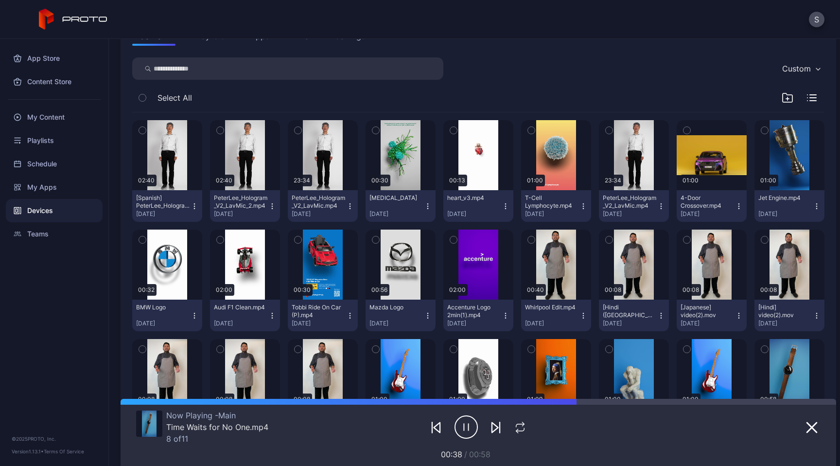
scroll to position [130, 0]
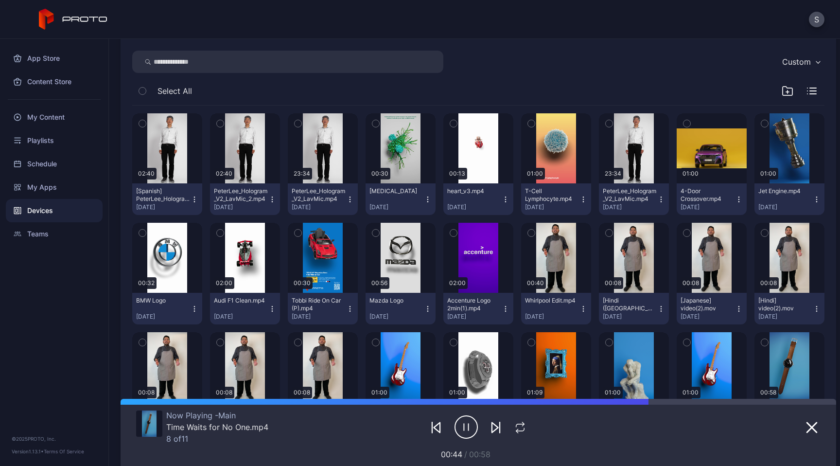
click at [198, 202] on icon "button" at bounding box center [195, 199] width 8 height 8
click at [490, 64] on div "Custom" at bounding box center [478, 62] width 692 height 22
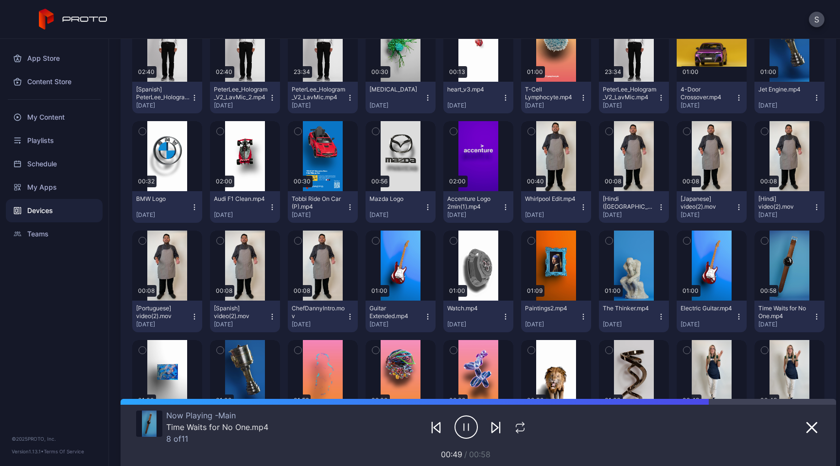
scroll to position [0, 0]
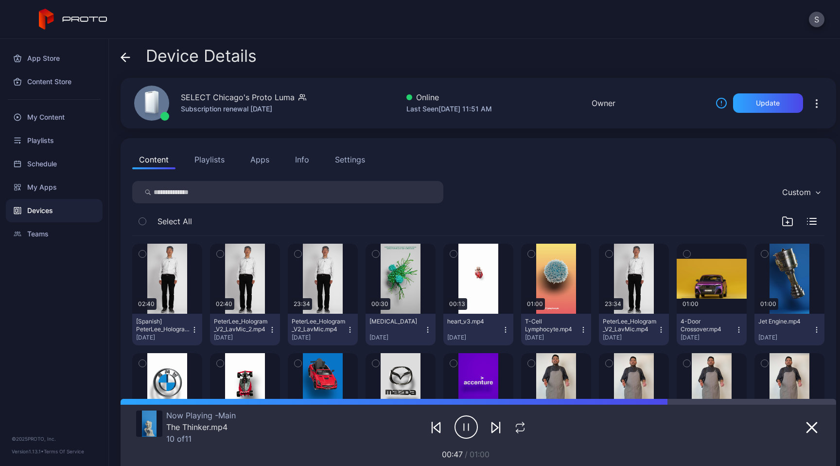
click at [708, 17] on div "S" at bounding box center [420, 19] width 840 height 39
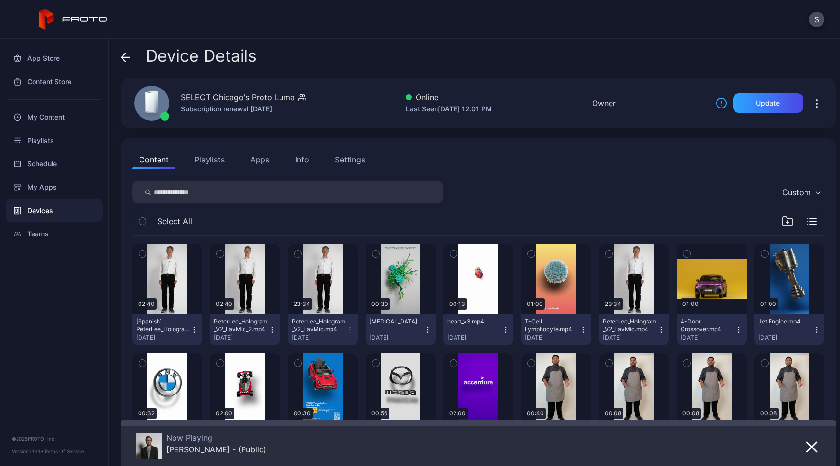
click at [674, 38] on div "S" at bounding box center [420, 19] width 840 height 39
